Goal: Task Accomplishment & Management: Manage account settings

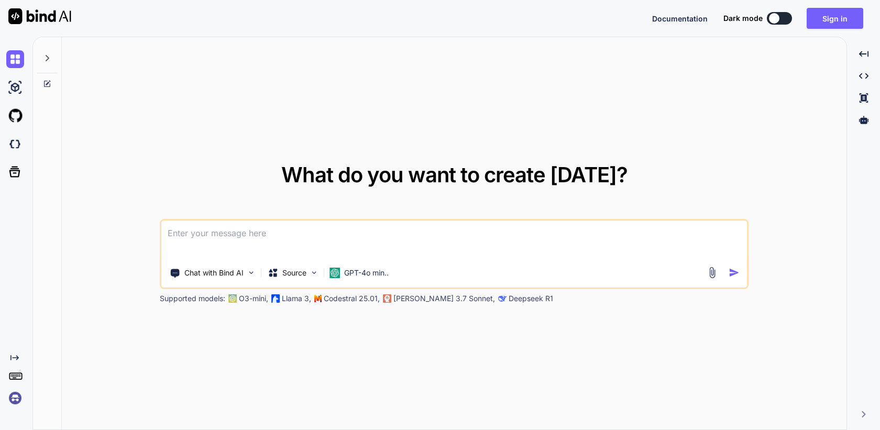
click at [16, 397] on img at bounding box center [15, 398] width 18 height 18
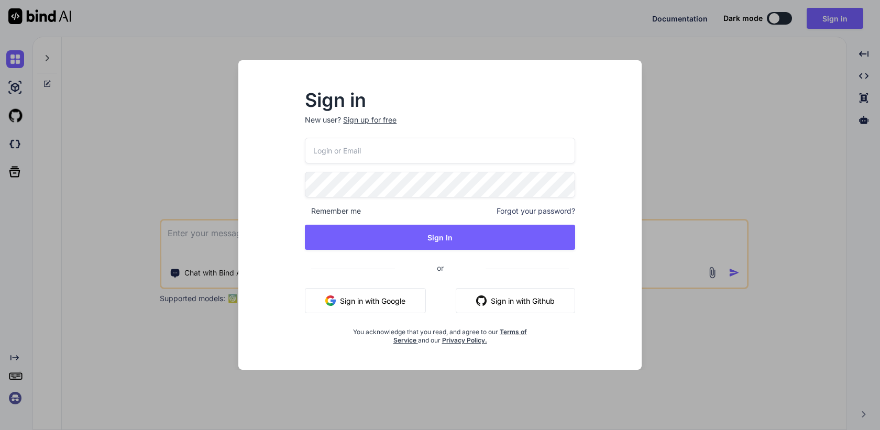
click at [332, 147] on input "email" at bounding box center [440, 151] width 270 height 26
paste input "[PERSON_NAME][EMAIL_ADDRESS][PERSON_NAME][DOMAIN_NAME]"
type input "[PERSON_NAME][EMAIL_ADDRESS][PERSON_NAME][DOMAIN_NAME]"
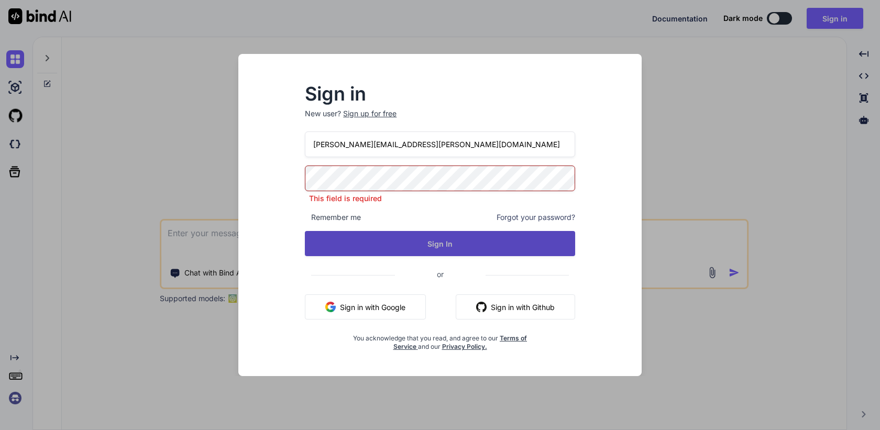
click at [435, 244] on button "Sign In" at bounding box center [440, 243] width 270 height 25
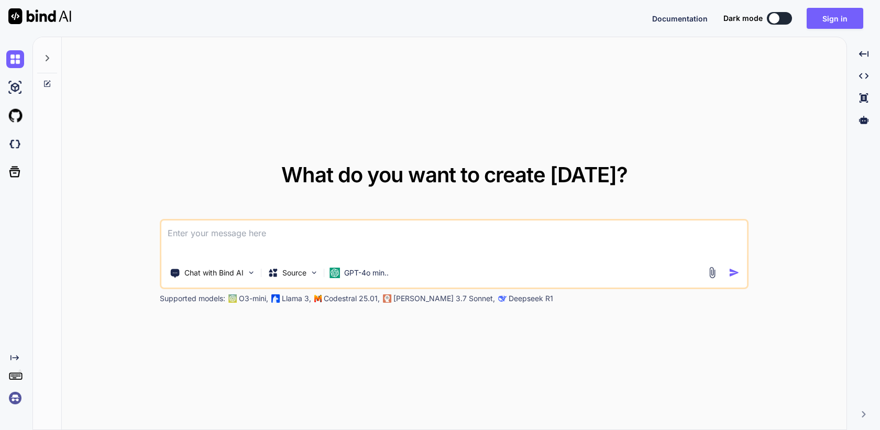
click at [16, 404] on img at bounding box center [15, 398] width 18 height 18
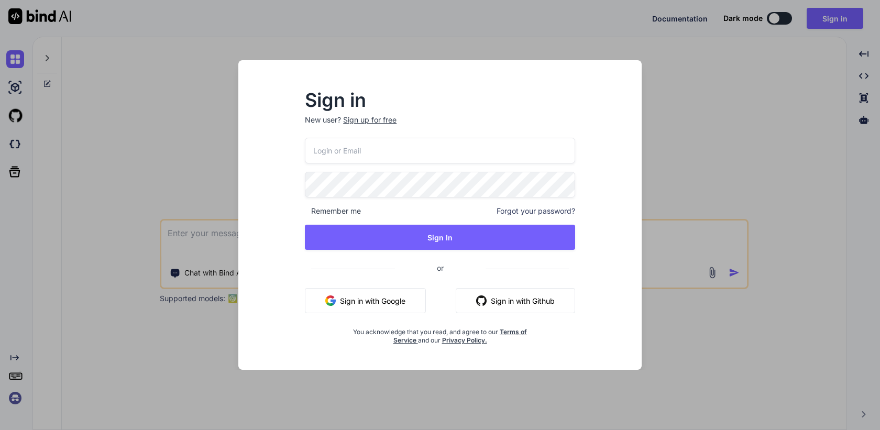
click at [340, 148] on input "email" at bounding box center [440, 151] width 270 height 26
paste input "[PERSON_NAME][EMAIL_ADDRESS][PERSON_NAME][DOMAIN_NAME]"
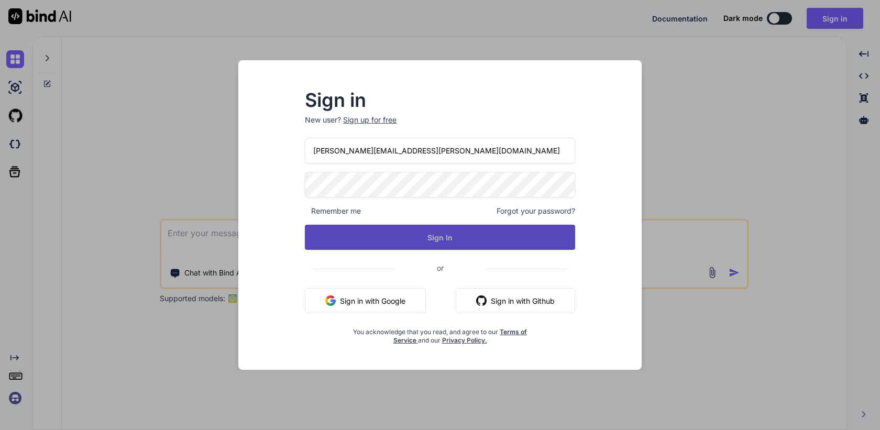
type input "[PERSON_NAME][EMAIL_ADDRESS][PERSON_NAME][DOMAIN_NAME]"
click at [427, 237] on button "Sign In" at bounding box center [440, 237] width 270 height 25
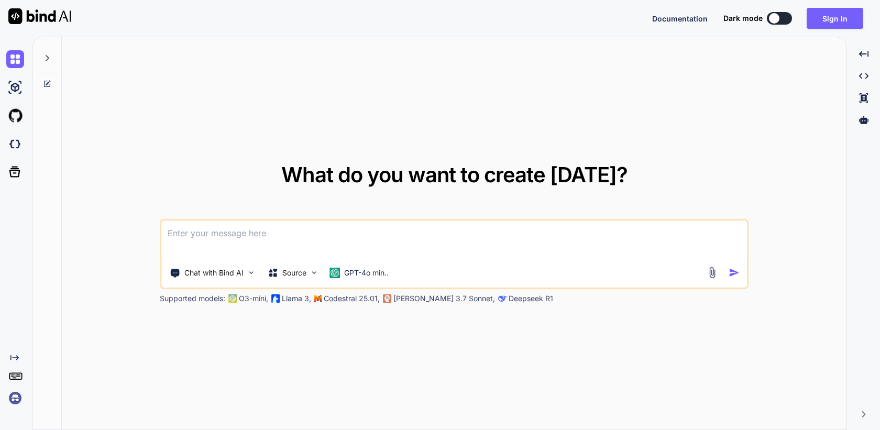
click at [17, 397] on img at bounding box center [15, 398] width 18 height 18
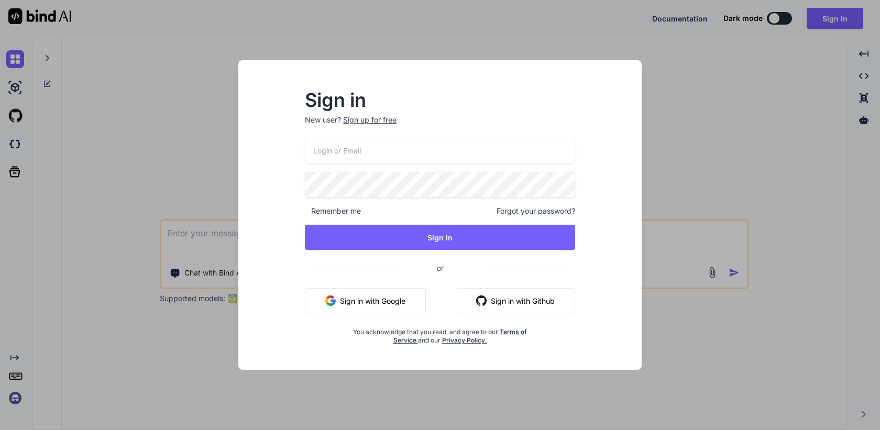
click at [383, 150] on input "email" at bounding box center [440, 151] width 270 height 26
paste input "[PERSON_NAME][EMAIL_ADDRESS][PERSON_NAME][DOMAIN_NAME]"
type input "[PERSON_NAME][EMAIL_ADDRESS][PERSON_NAME][DOMAIN_NAME]"
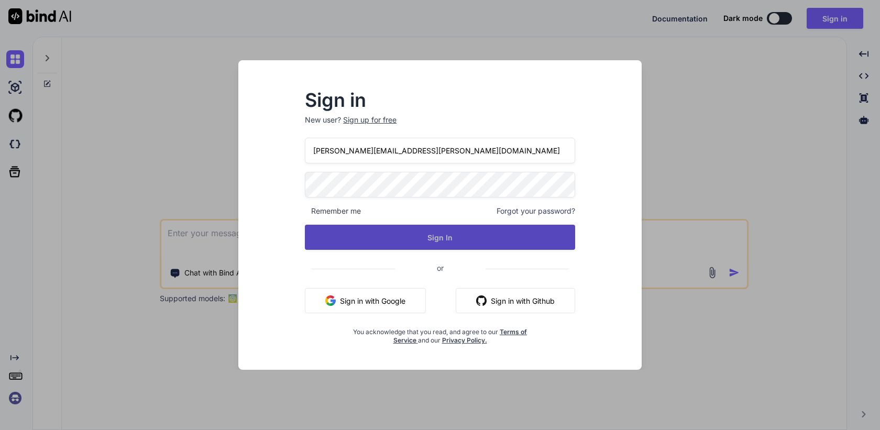
click at [435, 239] on button "Sign In" at bounding box center [440, 237] width 270 height 25
